Goal: Information Seeking & Learning: Learn about a topic

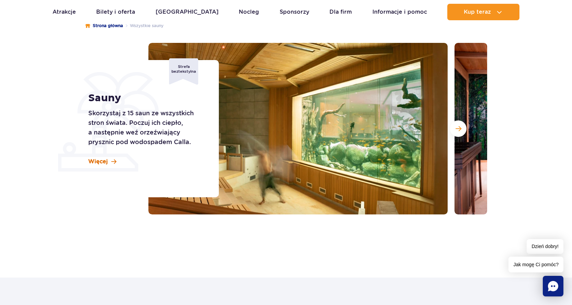
scroll to position [69, 0]
click at [101, 161] on span "Więcej" at bounding box center [98, 162] width 20 height 8
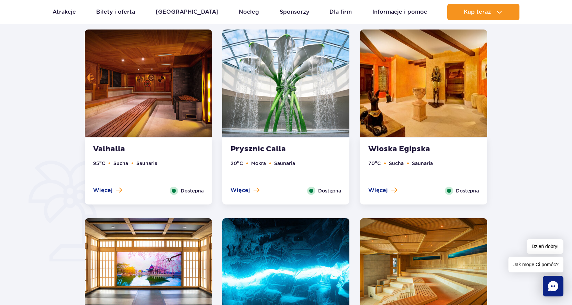
scroll to position [484, 0]
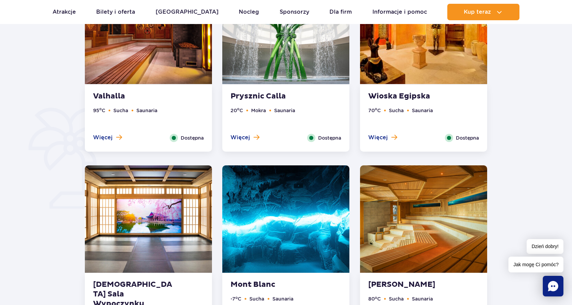
click at [150, 64] on img at bounding box center [148, 30] width 127 height 107
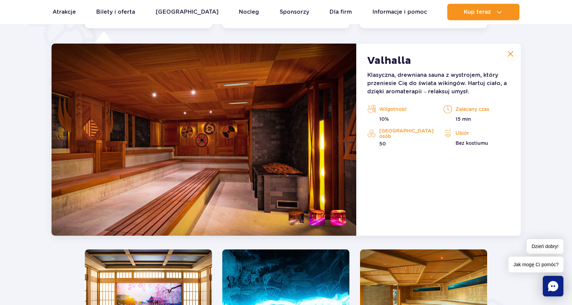
scroll to position [575, 0]
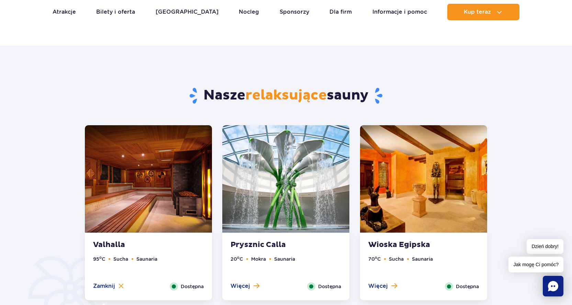
click at [256, 155] on img at bounding box center [285, 178] width 127 height 107
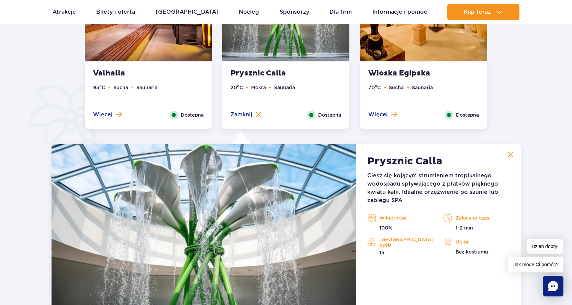
scroll to position [507, 0]
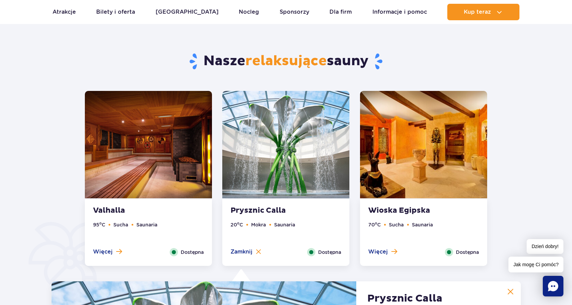
click at [396, 113] on img at bounding box center [423, 144] width 127 height 107
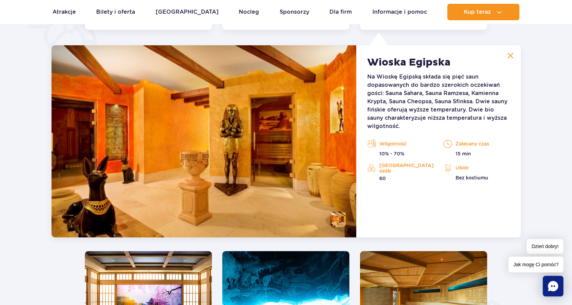
scroll to position [575, 0]
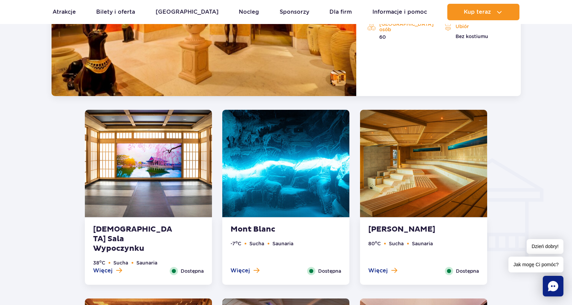
click at [191, 142] on img at bounding box center [148, 163] width 127 height 107
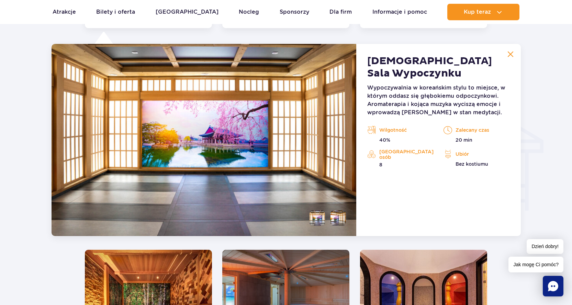
scroll to position [764, 0]
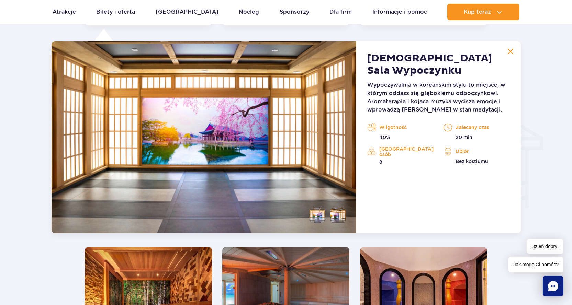
click at [316, 217] on li at bounding box center [316, 215] width 15 height 15
click at [333, 217] on li at bounding box center [337, 215] width 15 height 15
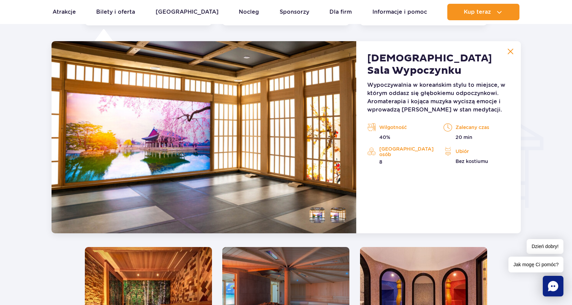
click at [314, 215] on li at bounding box center [316, 215] width 15 height 15
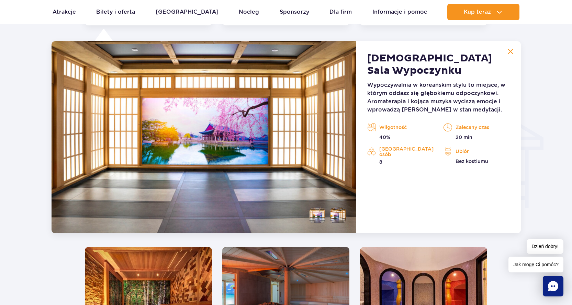
click at [332, 213] on li at bounding box center [337, 215] width 15 height 15
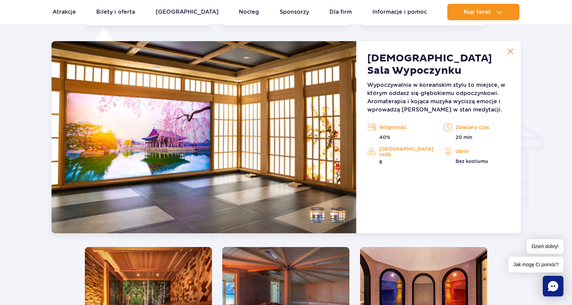
click at [321, 213] on li at bounding box center [316, 215] width 15 height 15
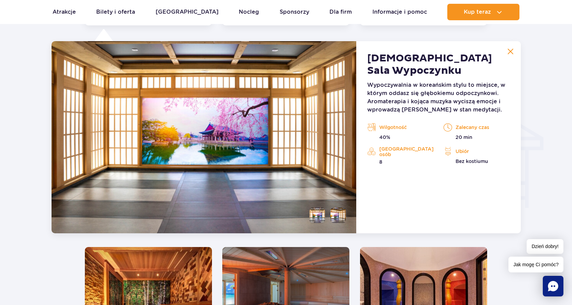
click at [333, 215] on li at bounding box center [337, 215] width 15 height 15
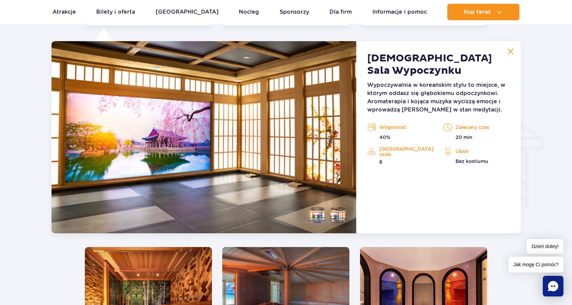
click at [316, 214] on li at bounding box center [316, 215] width 15 height 15
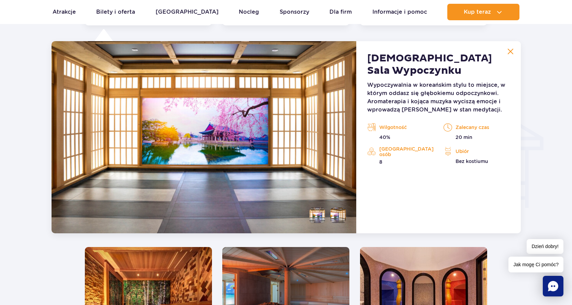
click at [337, 214] on li at bounding box center [337, 215] width 15 height 15
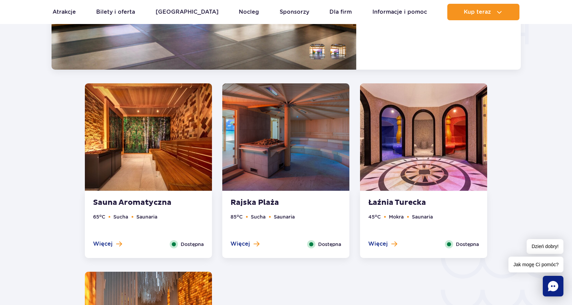
scroll to position [936, 0]
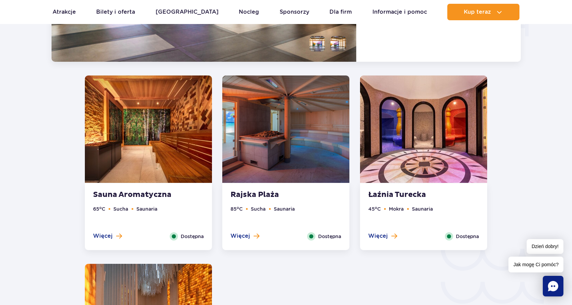
click at [188, 121] on img at bounding box center [148, 129] width 127 height 107
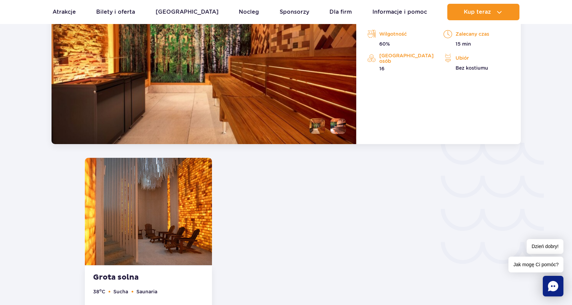
scroll to position [953, 0]
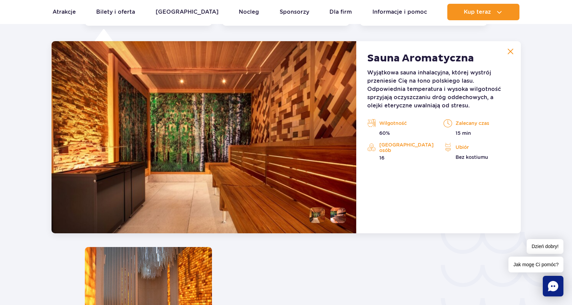
click at [509, 54] on img at bounding box center [510, 51] width 6 height 6
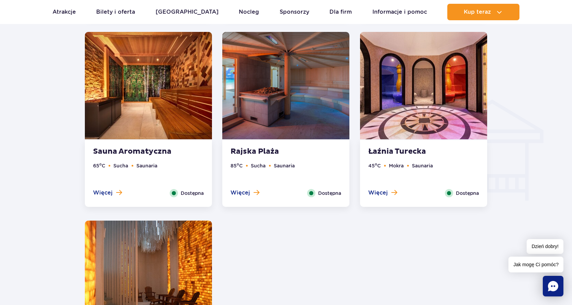
scroll to position [712, 0]
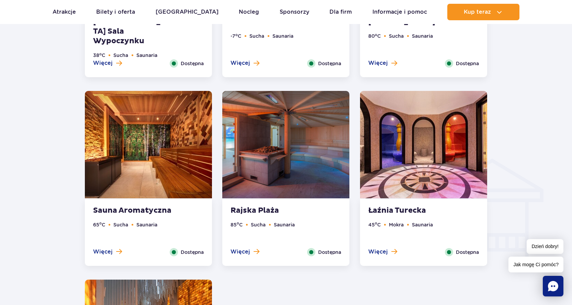
click at [275, 110] on img at bounding box center [285, 144] width 127 height 107
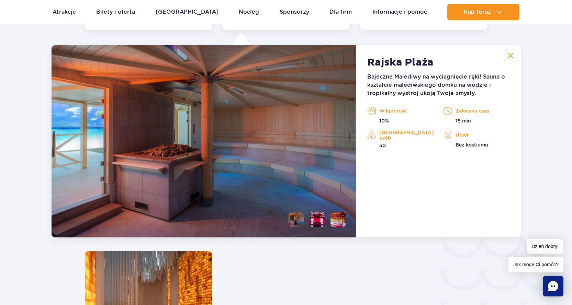
scroll to position [953, 0]
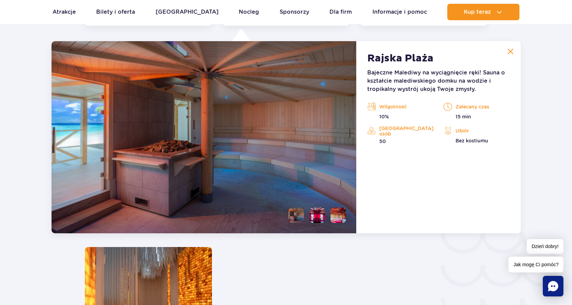
click at [510, 57] on button at bounding box center [510, 52] width 14 height 14
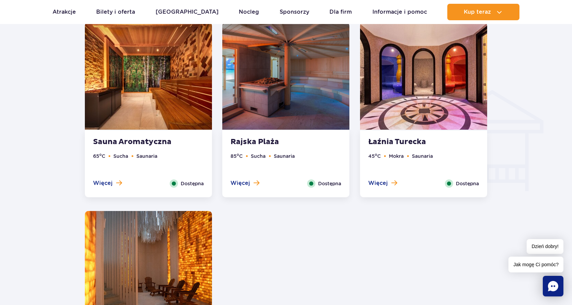
click at [428, 109] on img at bounding box center [423, 75] width 127 height 107
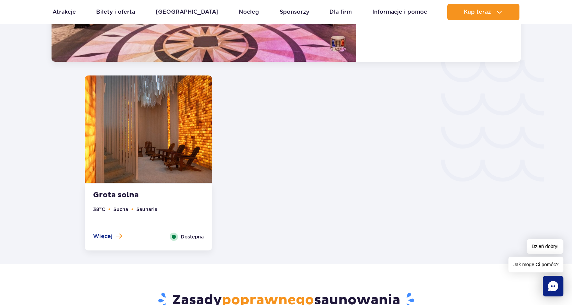
click at [185, 152] on img at bounding box center [148, 129] width 127 height 107
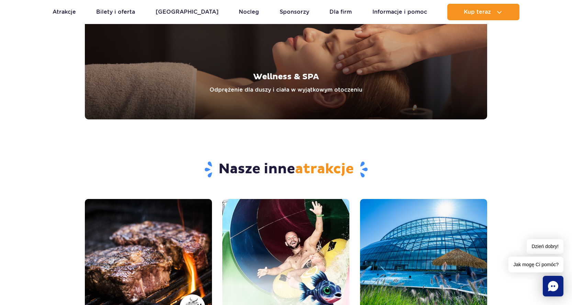
scroll to position [2103, 0]
